Goal: Information Seeking & Learning: Check status

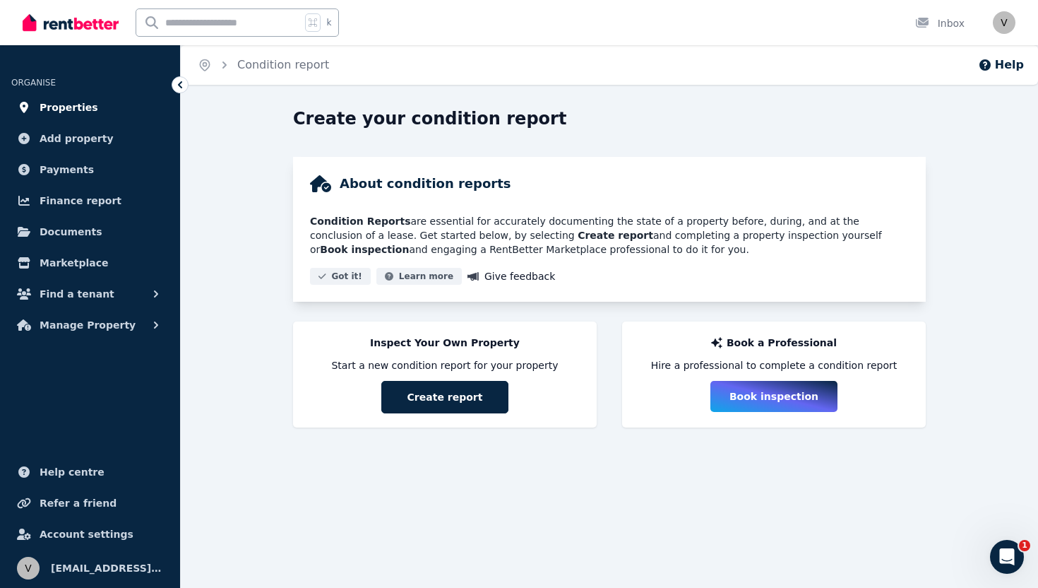
click at [81, 106] on span "Properties" at bounding box center [69, 107] width 59 height 17
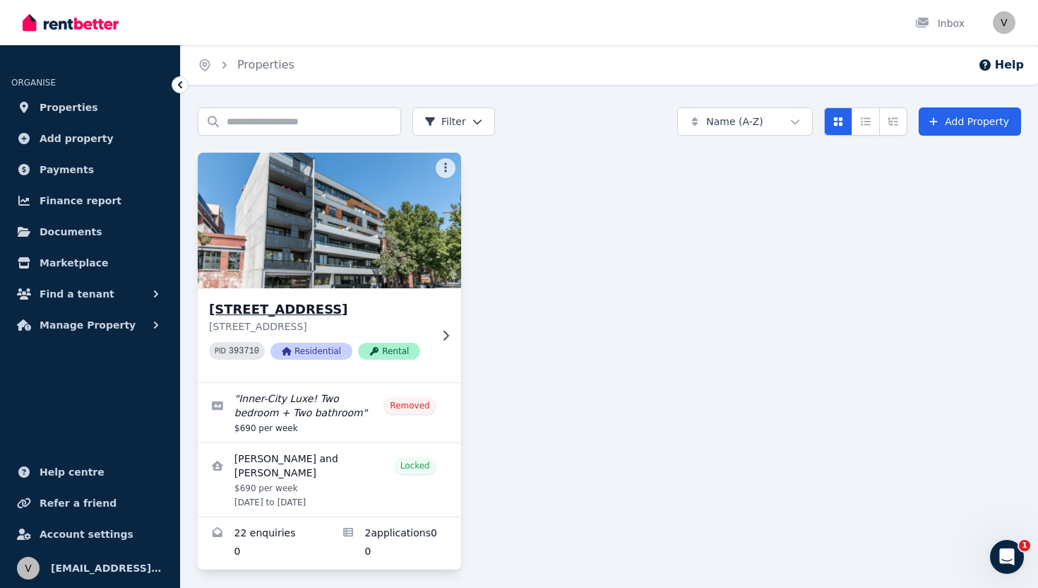
click at [307, 306] on h3 "[STREET_ADDRESS]" at bounding box center [319, 309] width 221 height 20
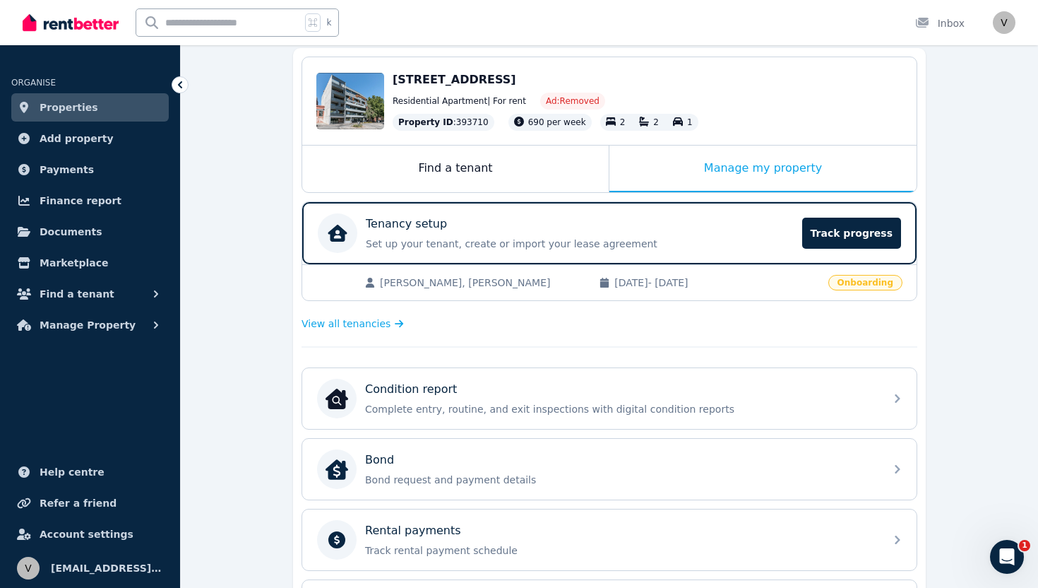
scroll to position [185, 0]
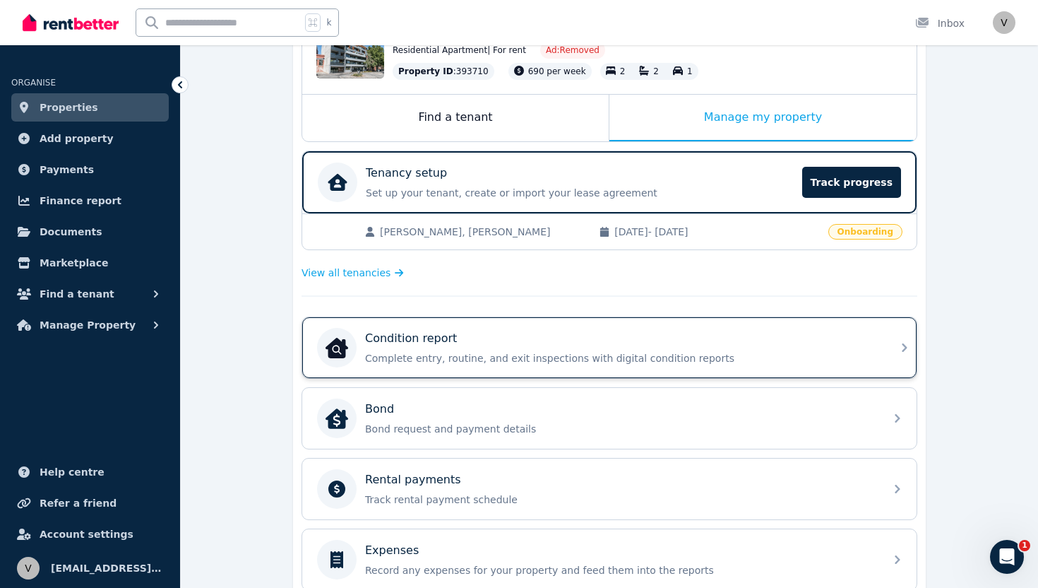
click at [415, 335] on p "Condition report" at bounding box center [411, 338] width 92 height 17
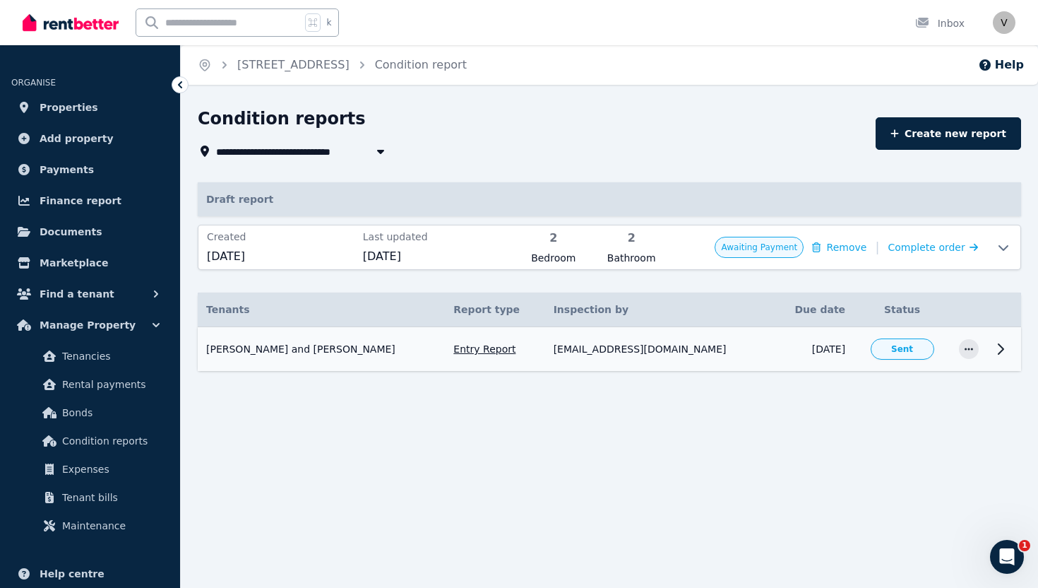
click at [998, 348] on icon at bounding box center [1000, 348] width 17 height 17
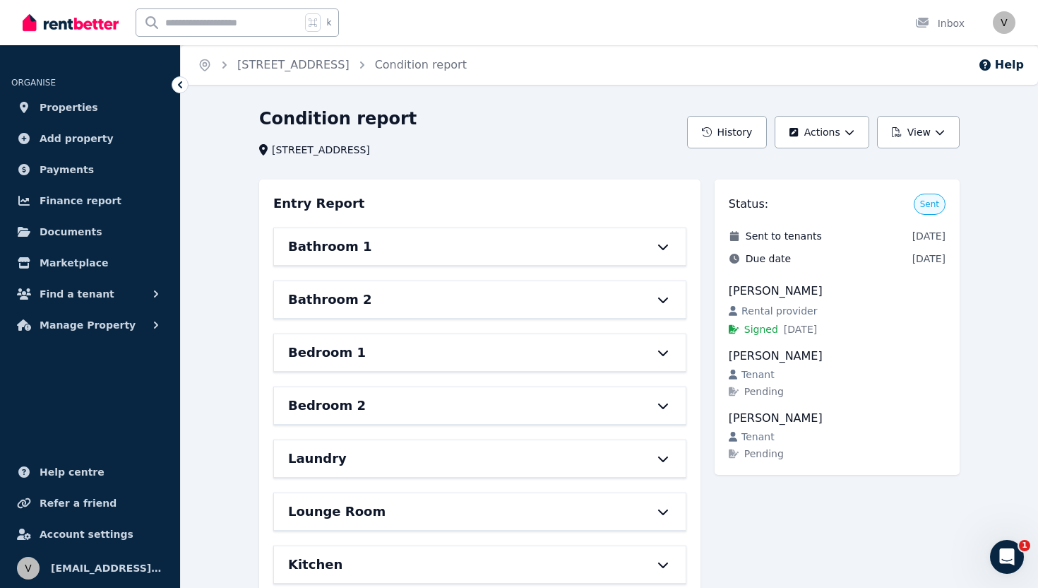
click at [912, 256] on span "[DATE]" at bounding box center [928, 258] width 33 height 14
click at [908, 131] on button "View" at bounding box center [918, 132] width 83 height 32
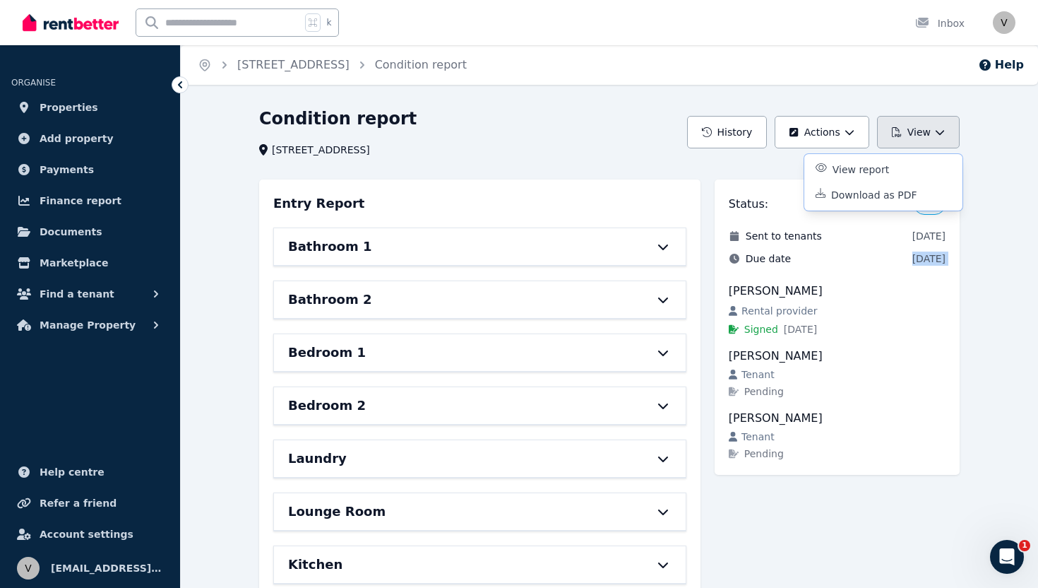
click at [908, 131] on button "View" at bounding box center [918, 132] width 83 height 32
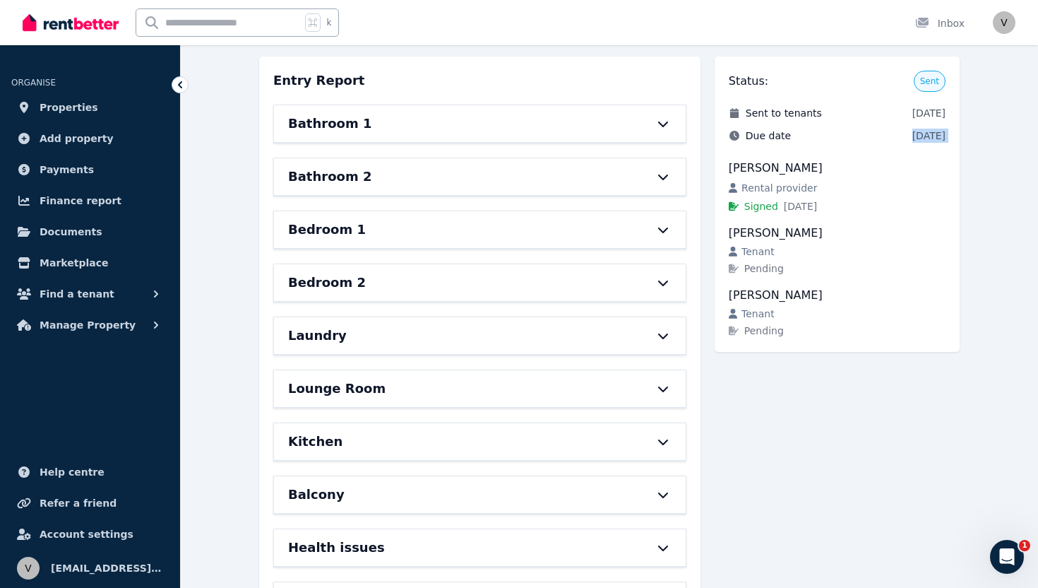
scroll to position [127, 0]
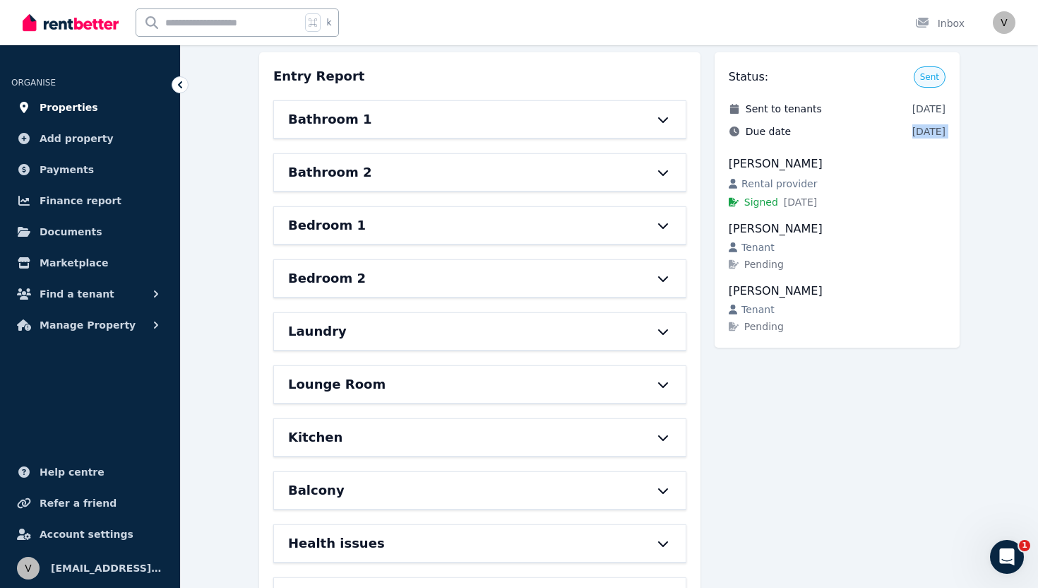
click at [90, 102] on link "Properties" at bounding box center [89, 107] width 157 height 28
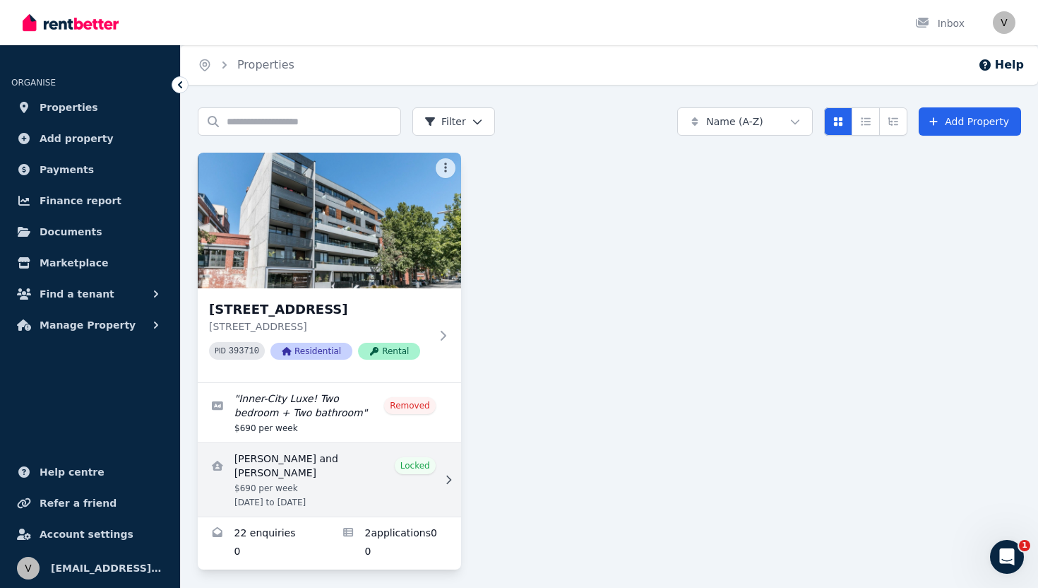
click at [340, 462] on link "View details for Rahool Hegde and Sneha Shetty" at bounding box center [329, 479] width 263 height 73
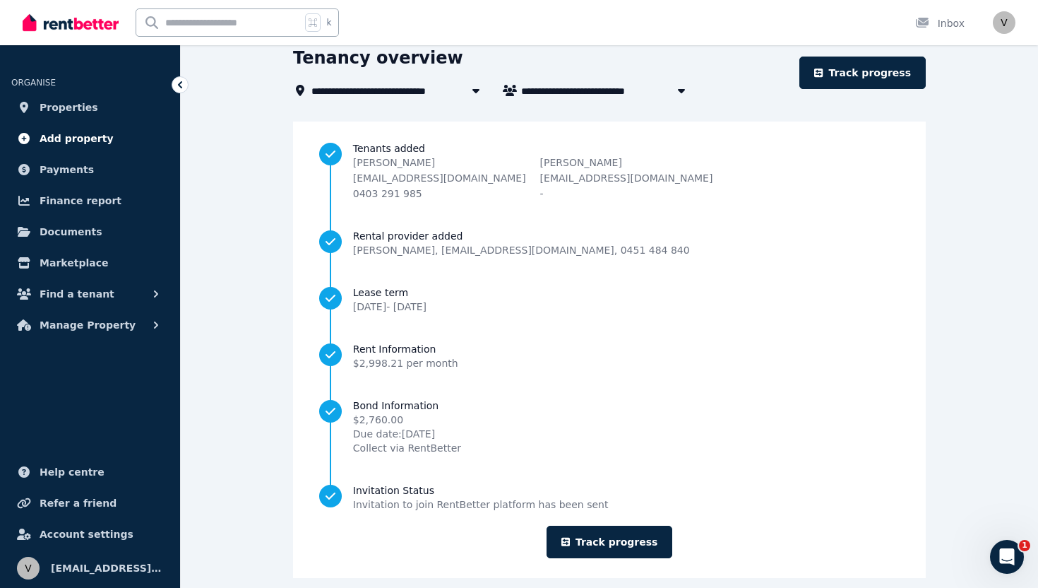
scroll to position [68, 0]
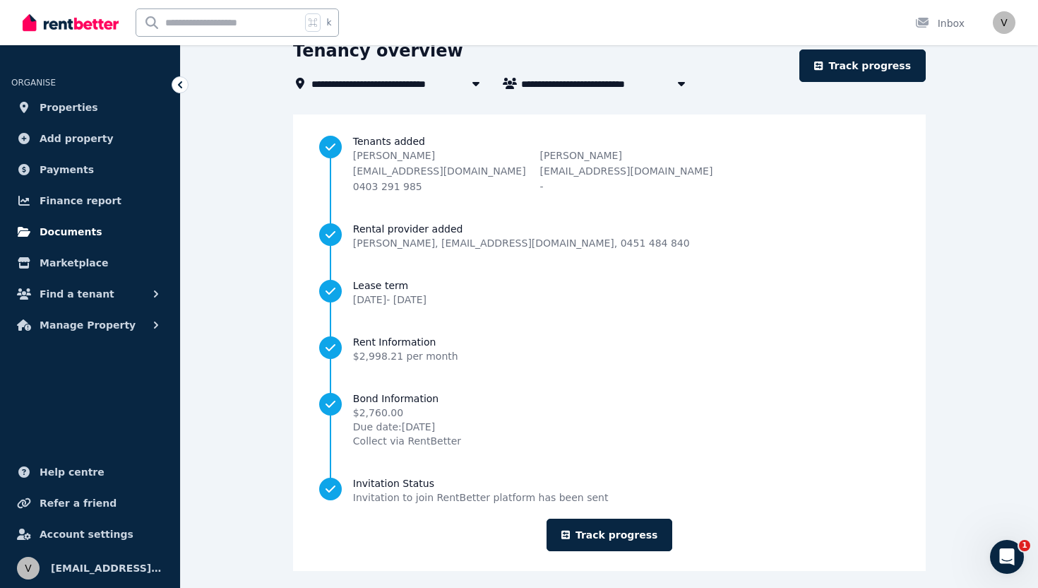
click at [66, 230] on span "Documents" at bounding box center [71, 231] width 63 height 17
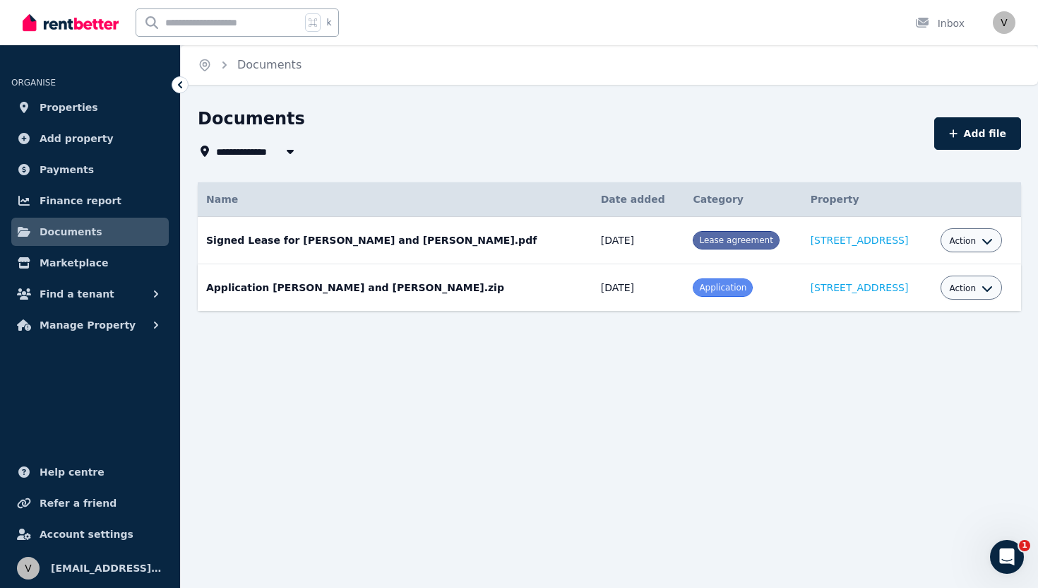
click at [699, 290] on span "Application" at bounding box center [722, 287] width 47 height 10
click at [834, 286] on link "[STREET_ADDRESS]" at bounding box center [860, 287] width 98 height 11
click at [972, 295] on div "Action" at bounding box center [971, 287] width 44 height 17
click at [972, 288] on button "Action" at bounding box center [971, 287] width 44 height 11
click at [942, 347] on link "View" at bounding box center [928, 345] width 136 height 25
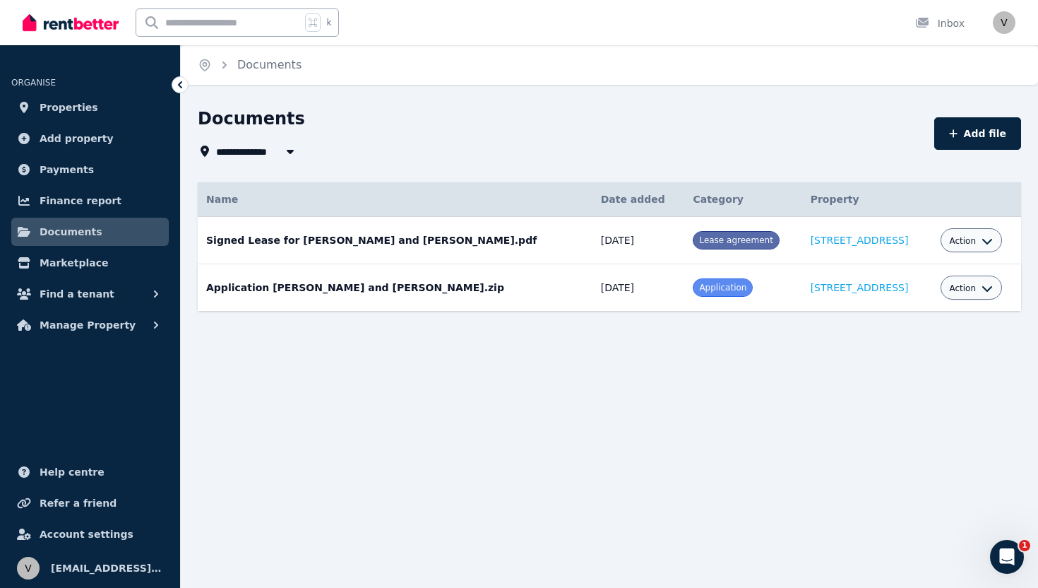
click at [990, 281] on div "Action" at bounding box center [971, 287] width 61 height 24
click at [982, 290] on icon "button" at bounding box center [987, 287] width 11 height 11
click at [908, 340] on link "View" at bounding box center [928, 345] width 136 height 25
